Goal: Task Accomplishment & Management: Use online tool/utility

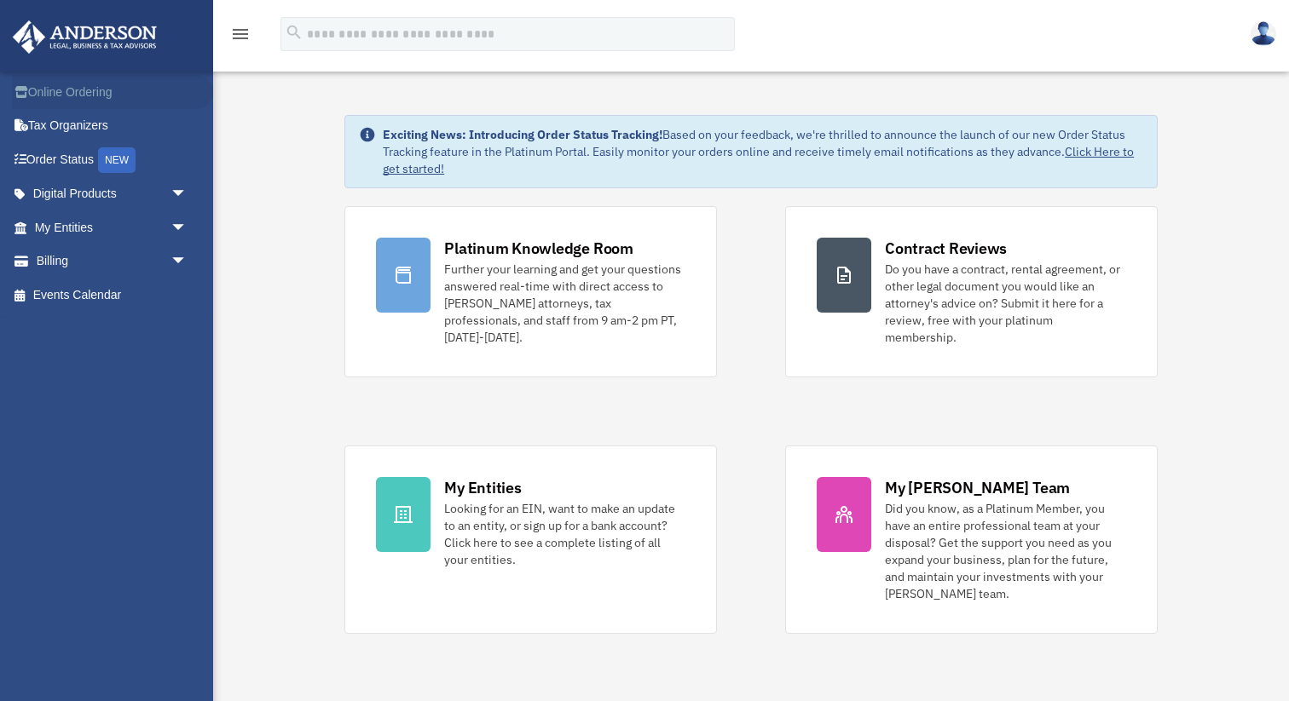
click at [92, 106] on link "Online Ordering" at bounding box center [112, 92] width 201 height 34
click at [80, 103] on link "Online Ordering" at bounding box center [112, 92] width 201 height 34
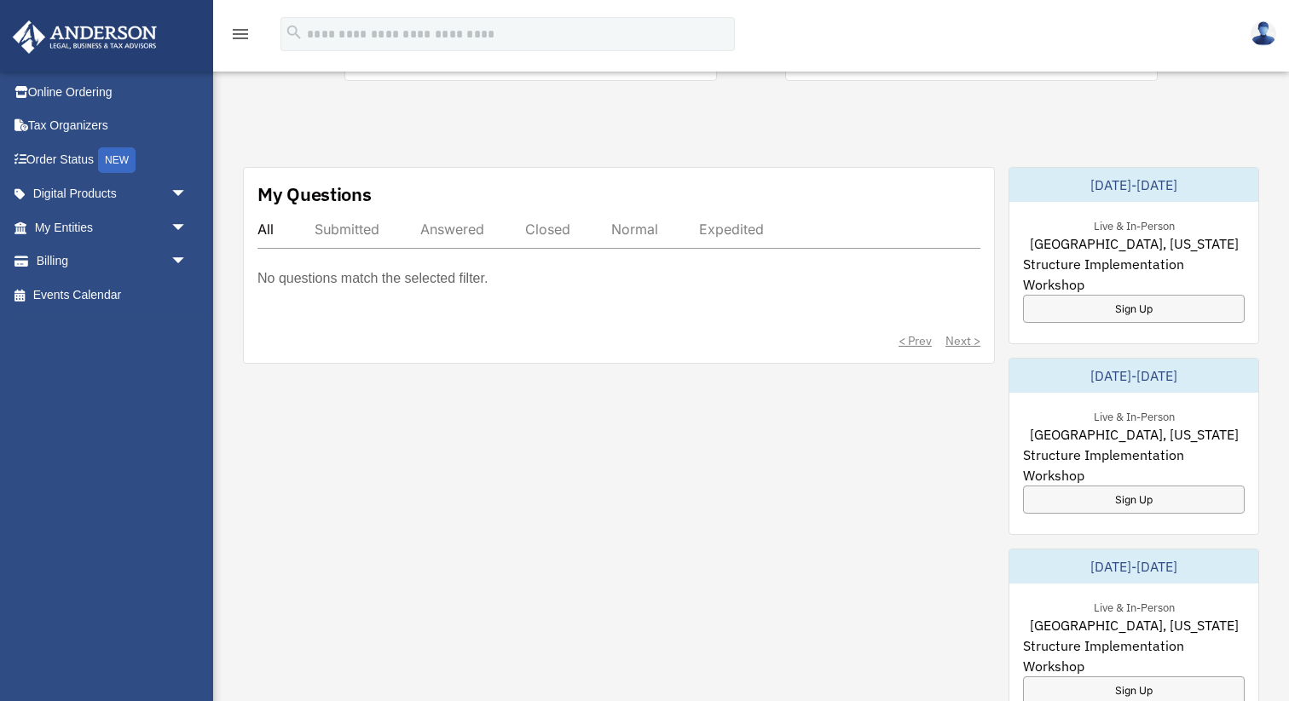
scroll to position [563, 0]
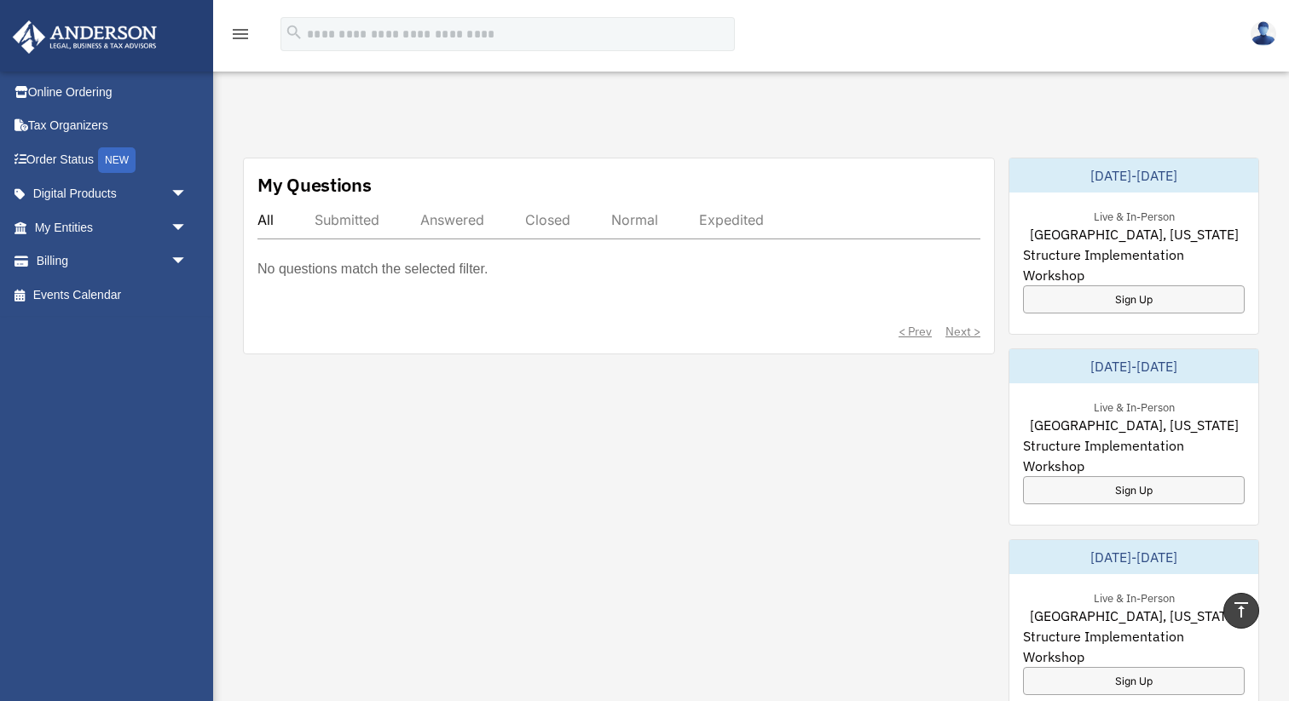
click at [968, 323] on div "< Prev Next >" at bounding box center [618, 331] width 723 height 17
click at [456, 257] on p "No questions match the selected filter." at bounding box center [372, 269] width 230 height 24
click at [447, 268] on div "No questions match the selected filter." at bounding box center [618, 281] width 723 height 48
click at [388, 257] on p "No questions match the selected filter." at bounding box center [372, 269] width 230 height 24
click at [385, 257] on p "No questions match the selected filter." at bounding box center [372, 269] width 230 height 24
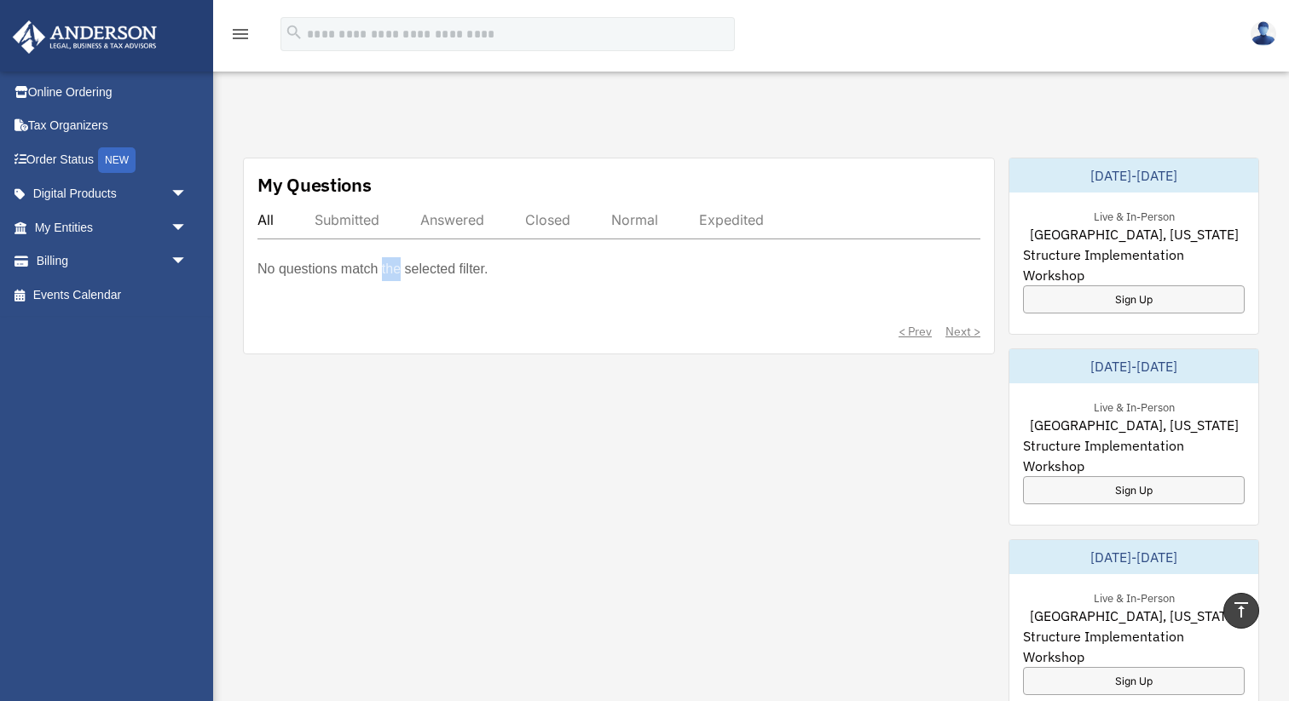
click at [385, 257] on p "No questions match the selected filter." at bounding box center [372, 269] width 230 height 24
click at [516, 257] on div "No questions match the selected filter." at bounding box center [618, 281] width 723 height 48
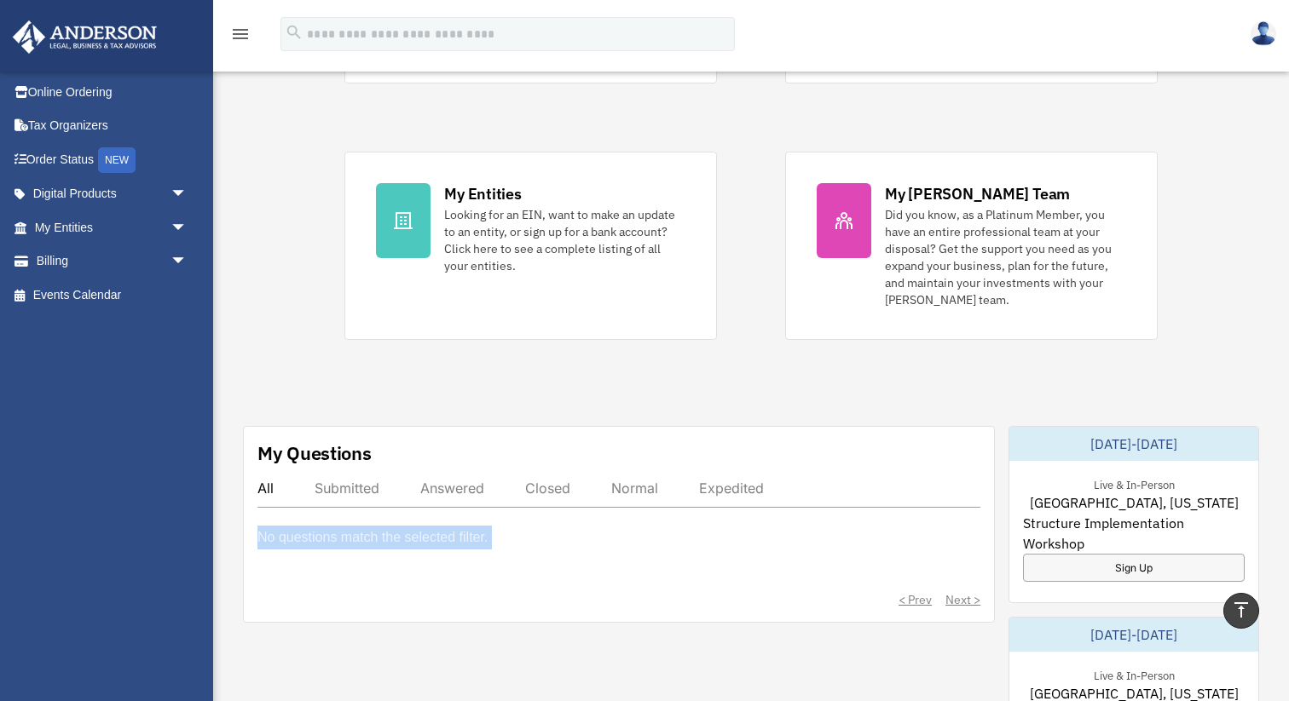
scroll to position [297, 0]
click at [216, 535] on div "Exciting News: Introducing Order Status Tracking! Based on your feedback, we're…" at bounding box center [750, 602] width 1101 height 1653
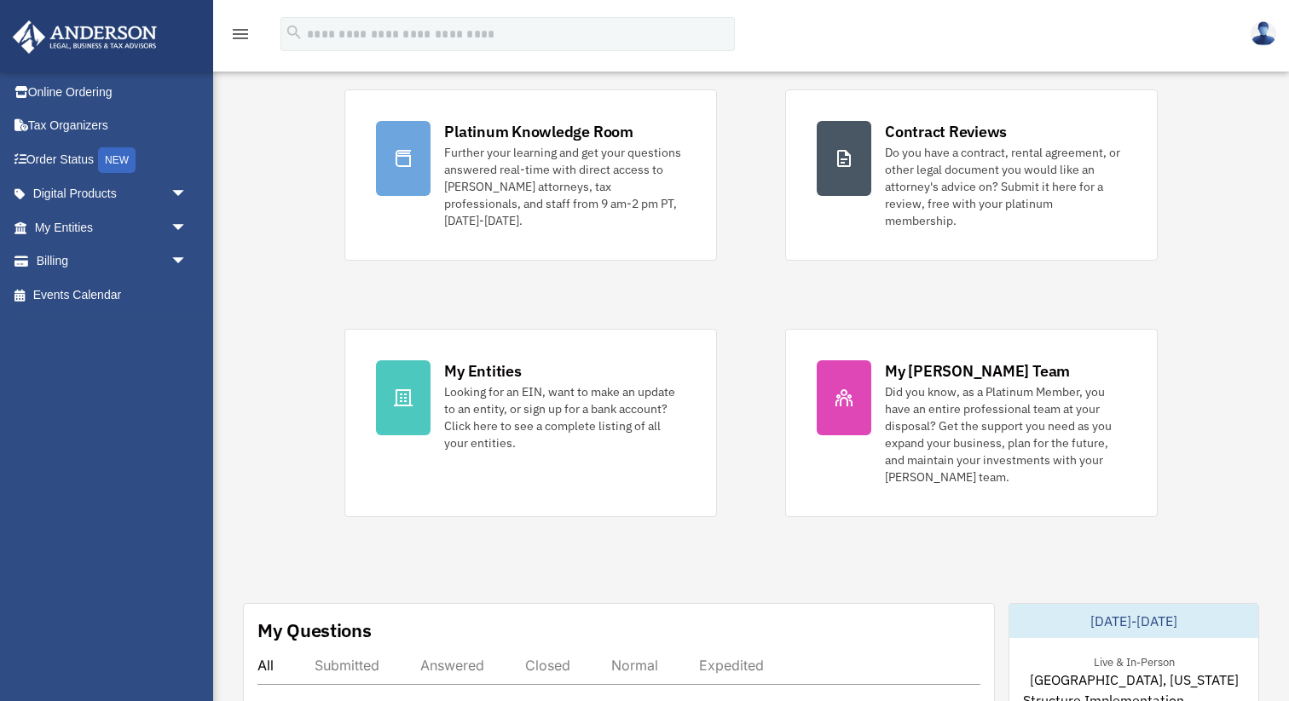
scroll to position [130, 0]
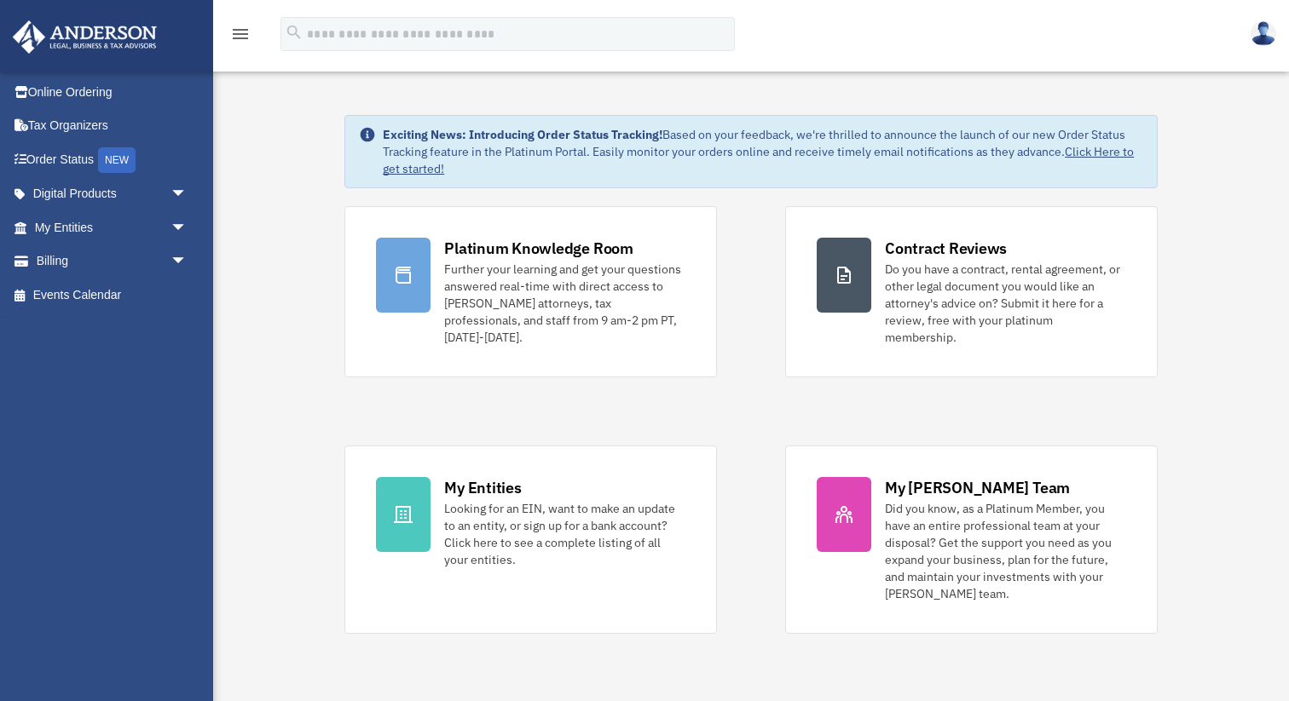
click at [748, 369] on div "Platinum Knowledge Room Further your learning and get your questions answered r…" at bounding box center [750, 420] width 813 height 428
